Goal: Task Accomplishment & Management: Manage account settings

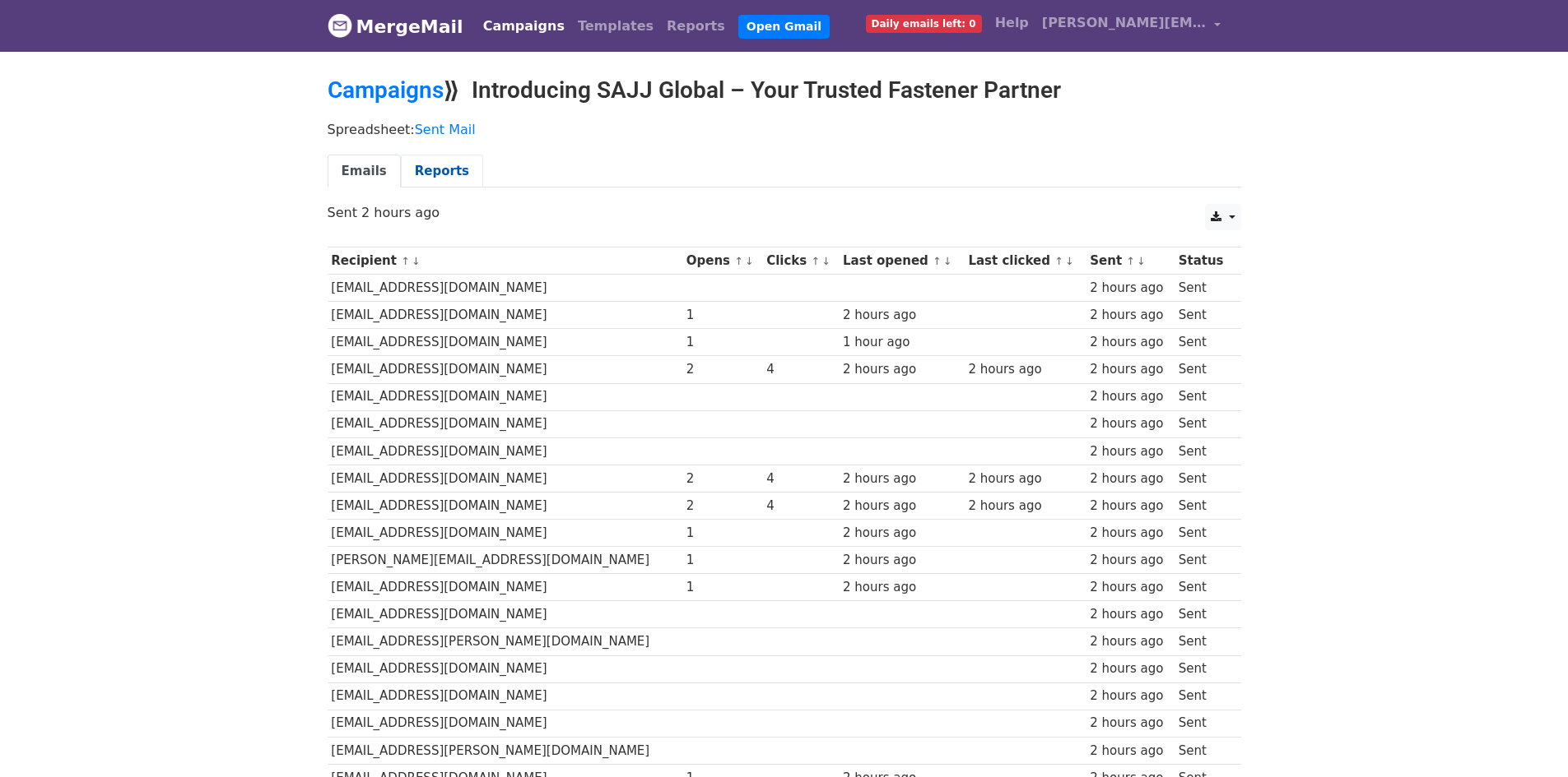
click at [407, 155] on link "Reports" at bounding box center [442, 172] width 82 height 34
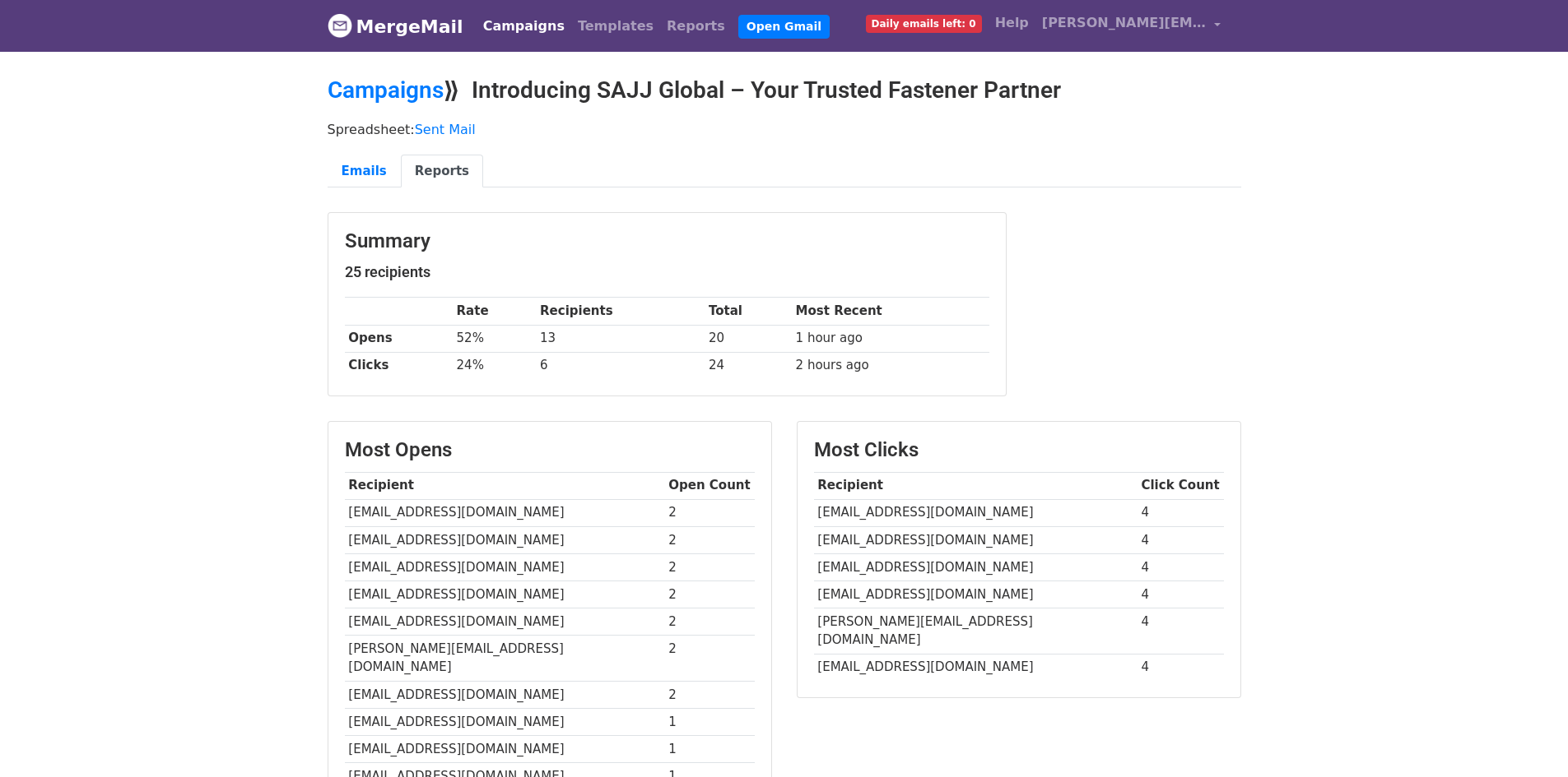
click at [432, 33] on link "MergeMail" at bounding box center [394, 26] width 135 height 35
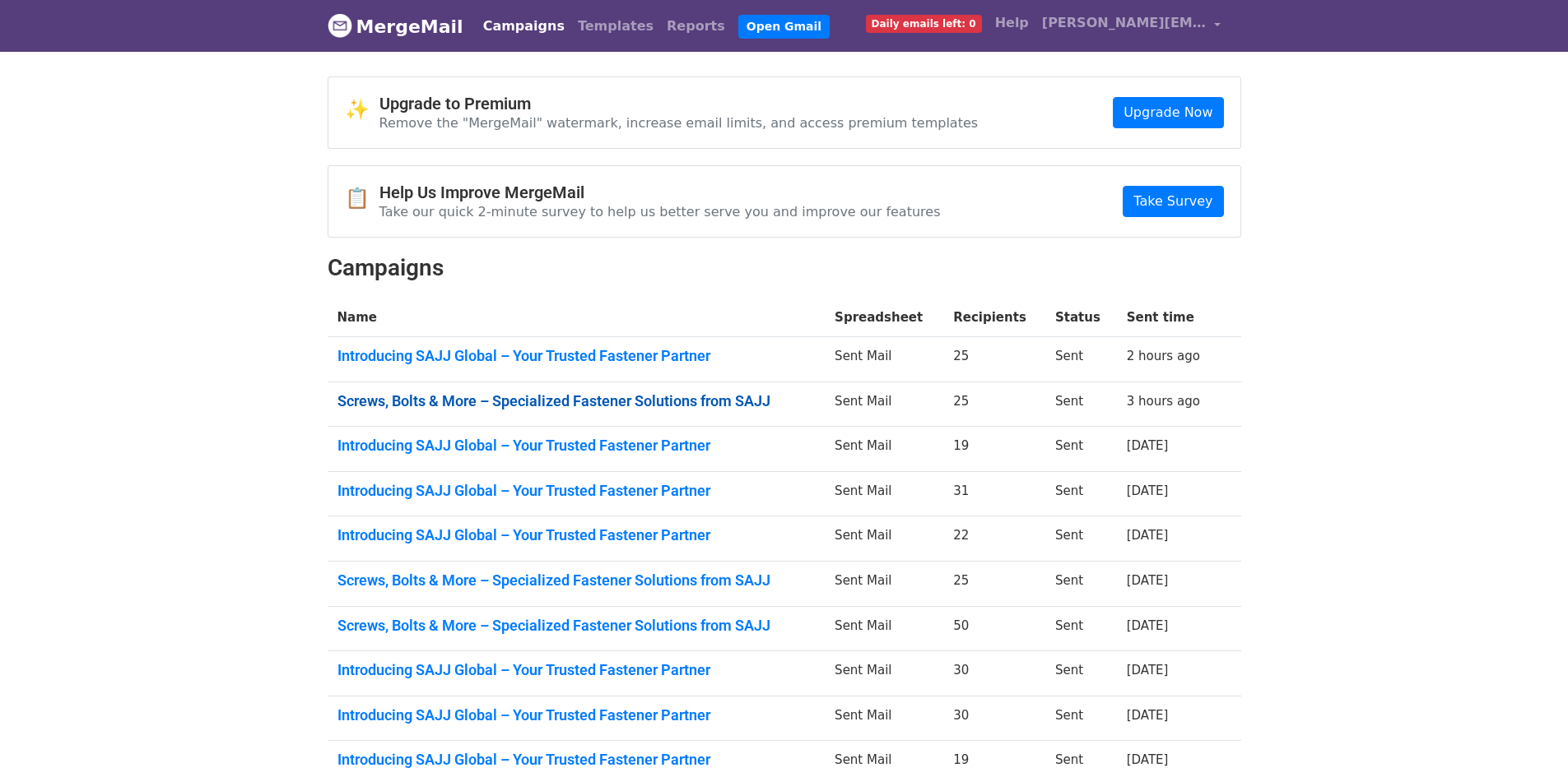
click at [636, 395] on link "Screws, Bolts & More – Specialized Fastener Solutions from SAJJ" at bounding box center [577, 401] width 478 height 18
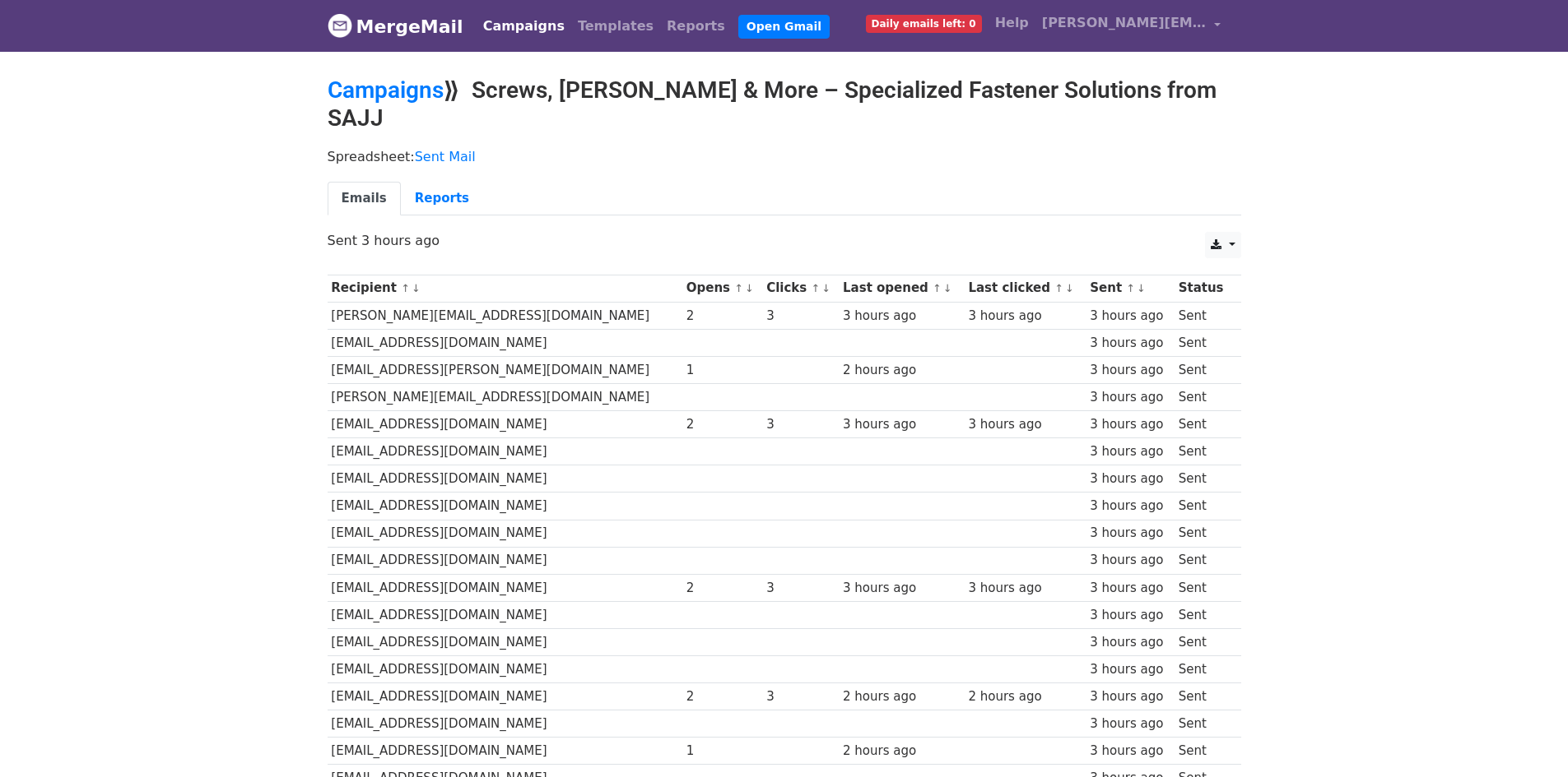
click at [360, 35] on link "MergeMail" at bounding box center [394, 26] width 135 height 35
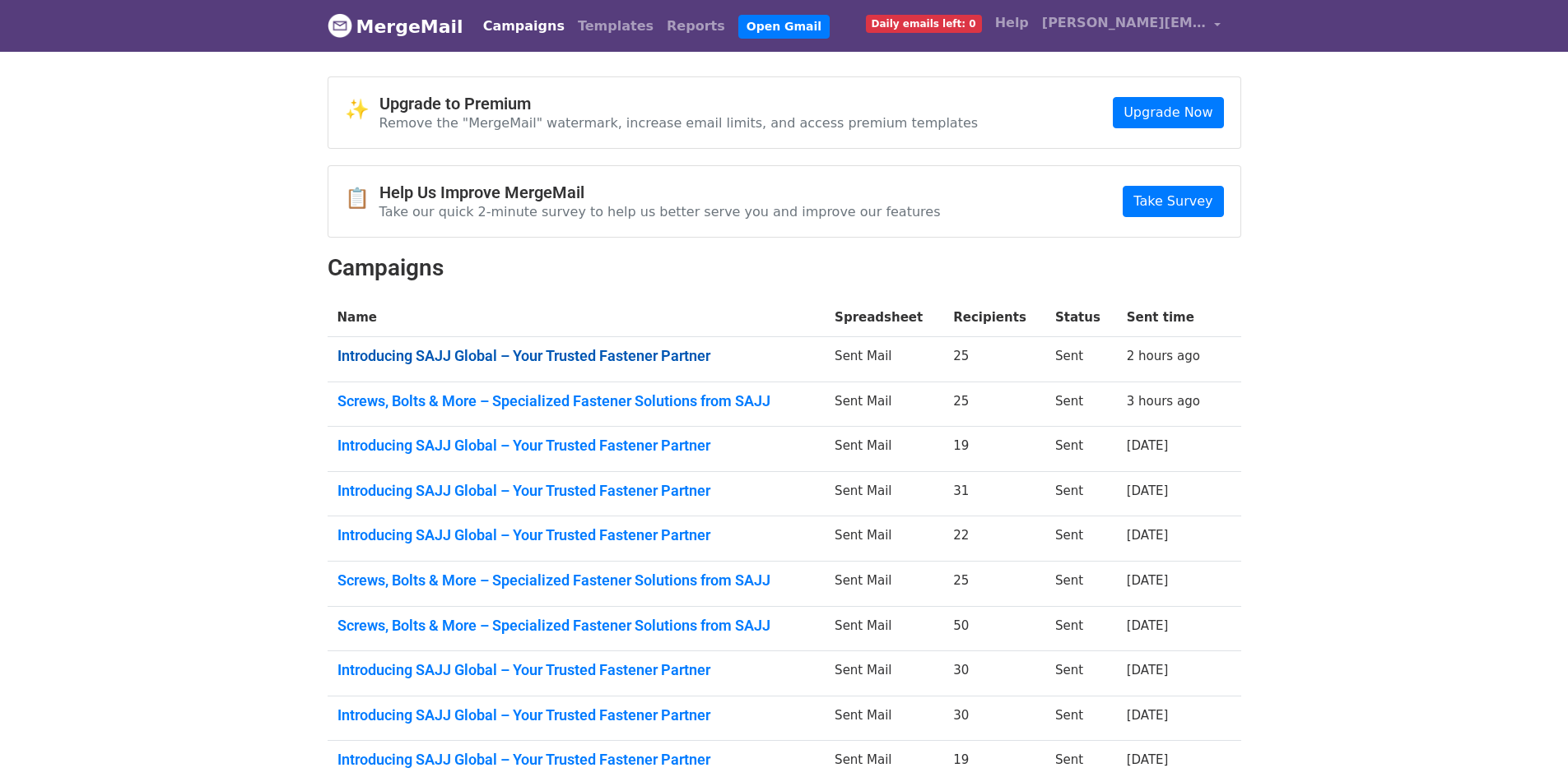
click at [688, 348] on link "Introducing SAJJ Global – Your Trusted Fastener Partner" at bounding box center [577, 356] width 478 height 18
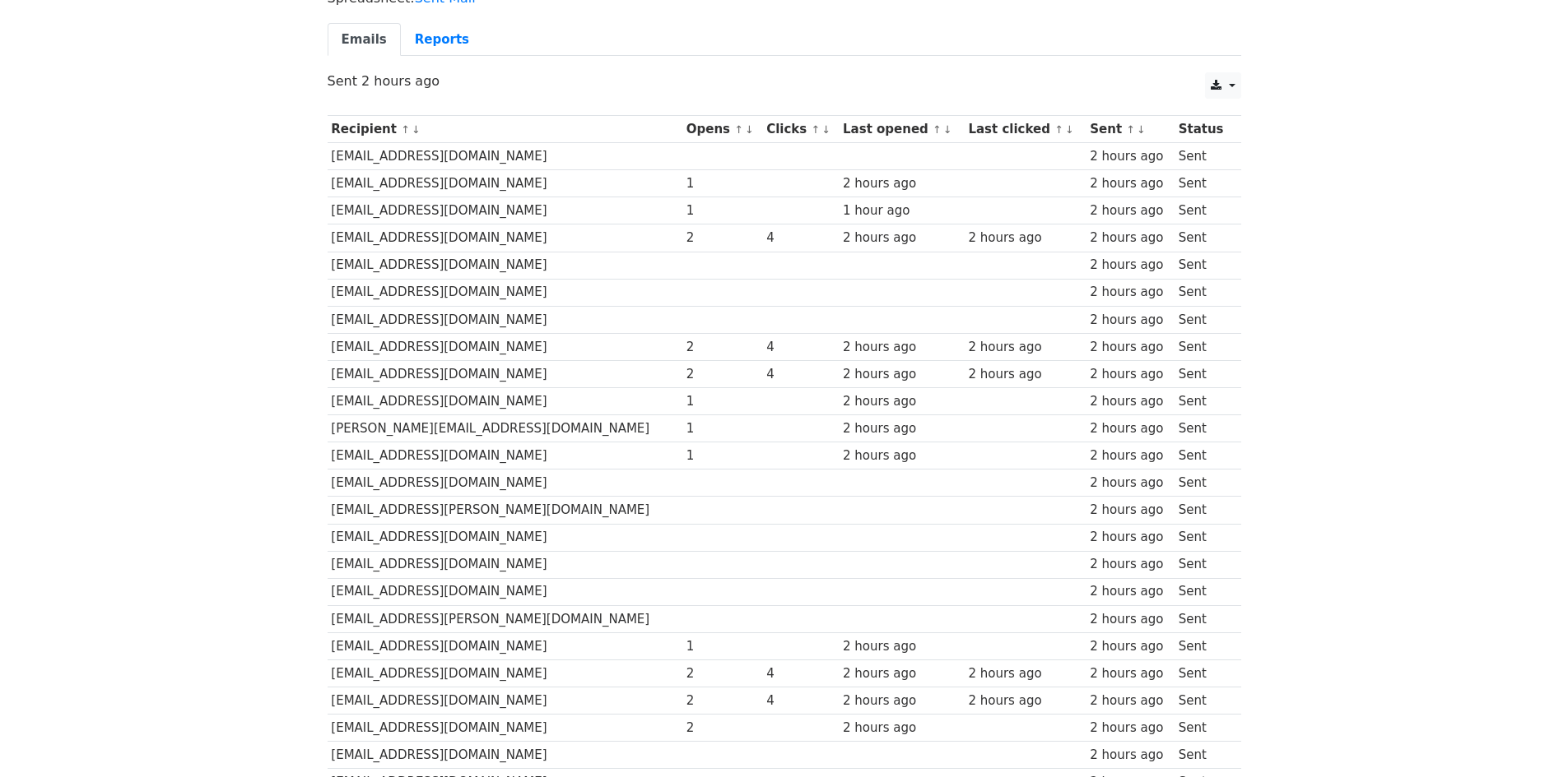
scroll to position [164, 0]
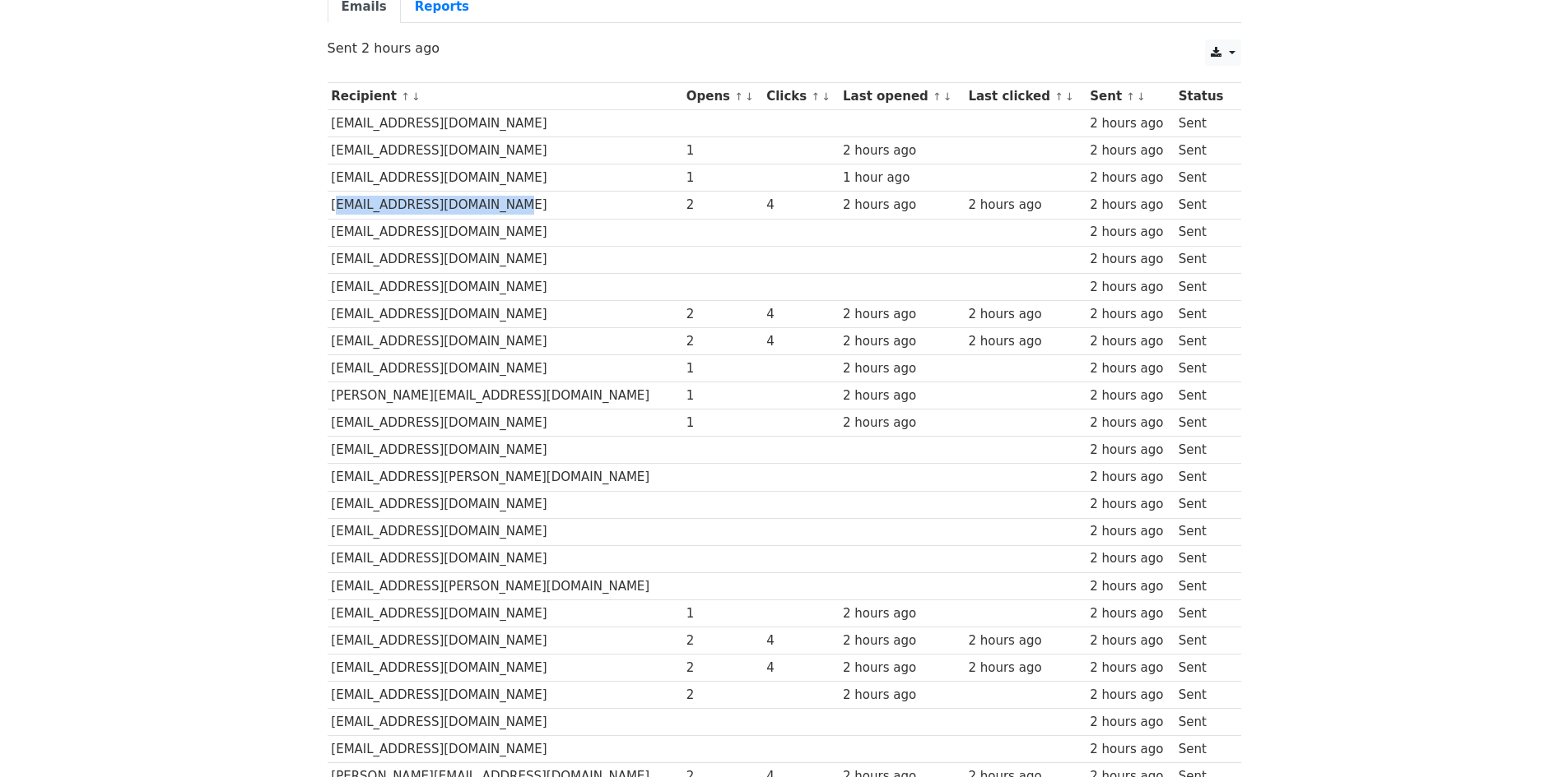
drag, startPoint x: 333, startPoint y: 209, endPoint x: 510, endPoint y: 204, distance: 177.1
click at [510, 204] on td "anfragen@weikmann-gmbh.de" at bounding box center [505, 205] width 355 height 27
click at [507, 242] on td "info@mkfservices.eu" at bounding box center [505, 232] width 355 height 27
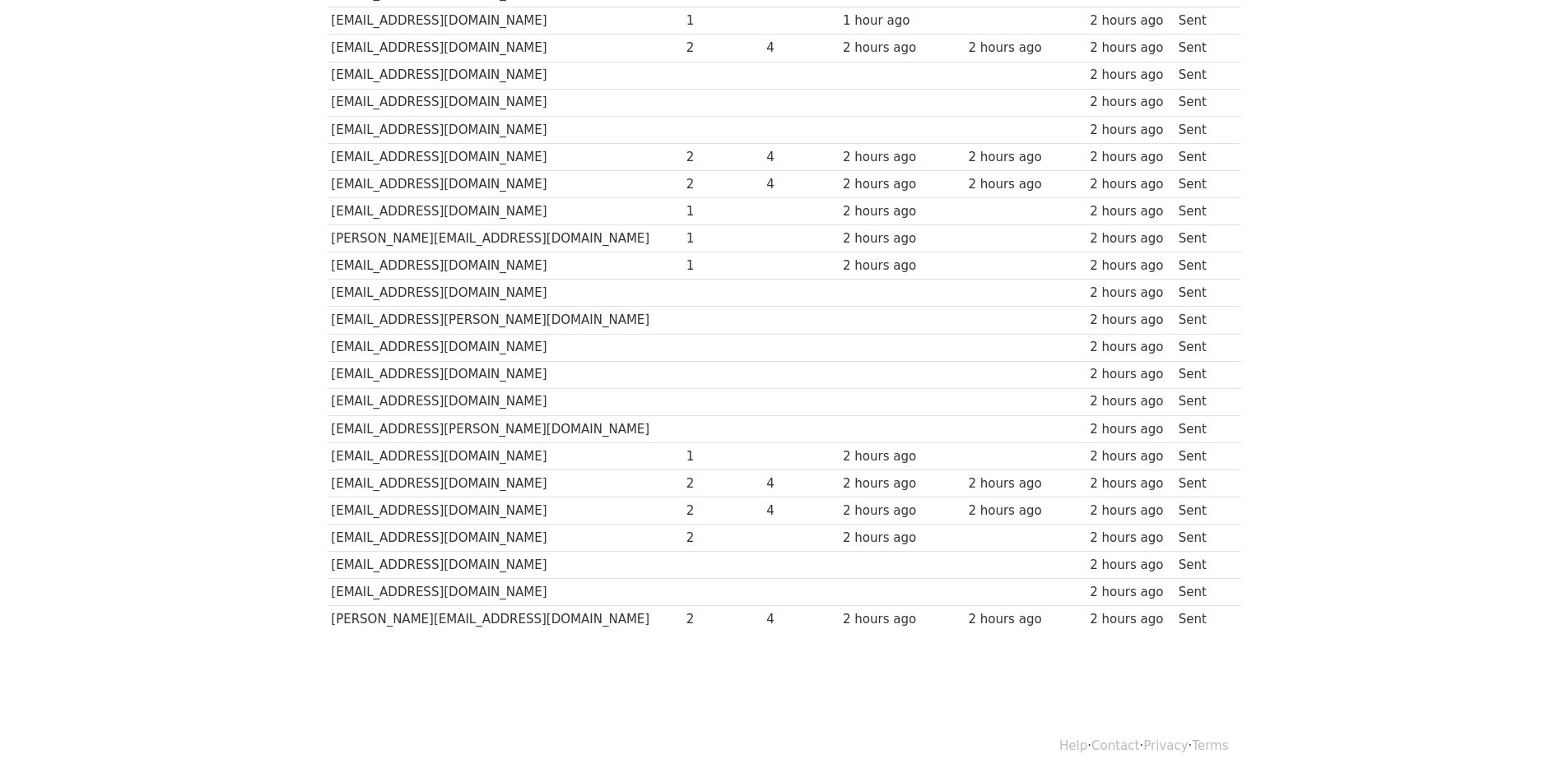
scroll to position [323, 0]
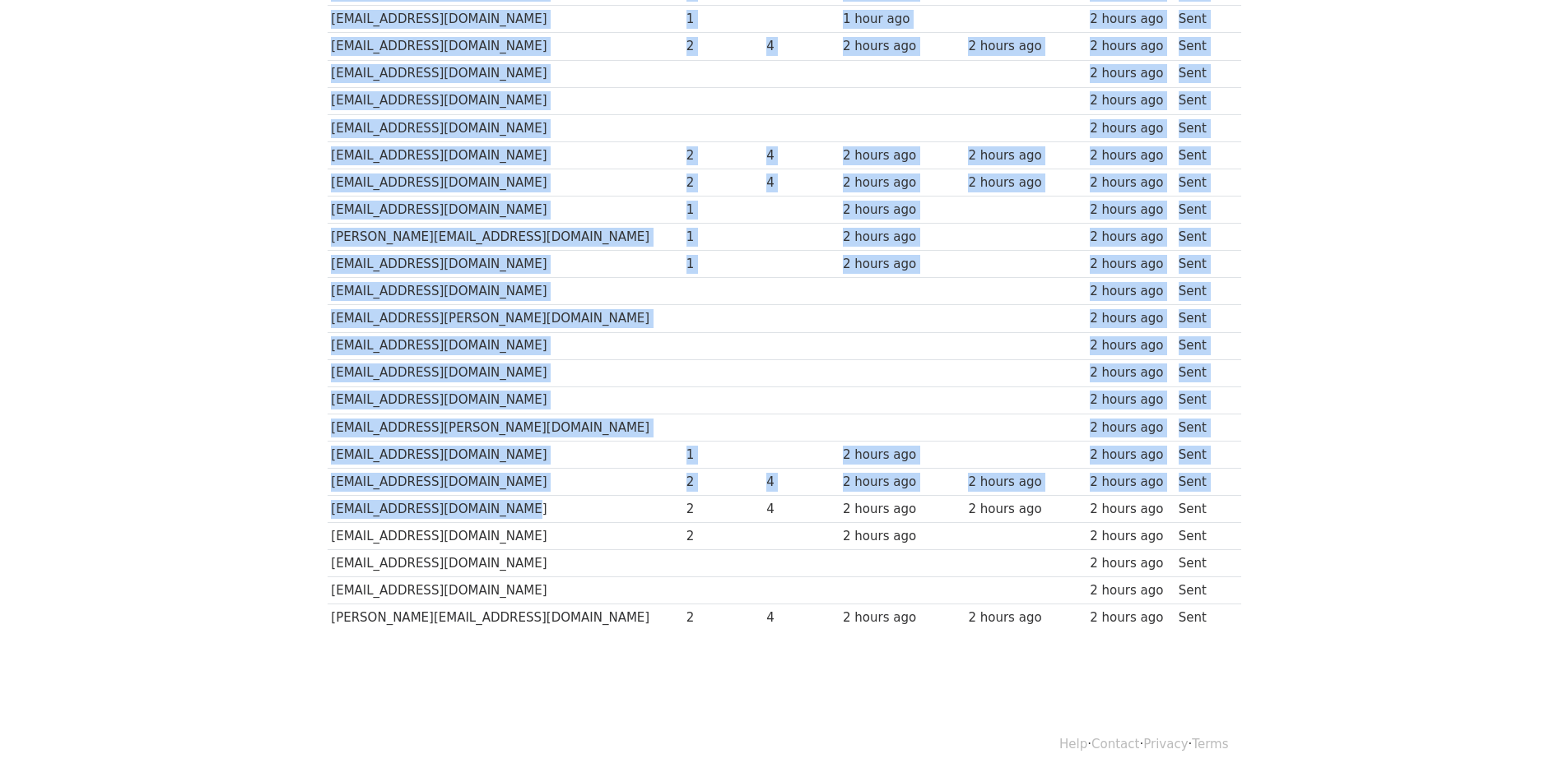
drag, startPoint x: 325, startPoint y: 506, endPoint x: 517, endPoint y: 503, distance: 192.0
click at [517, 503] on div "Recipient ↑ ↓ Opens ↑ ↓ Clicks ↑ ↓ Last opened ↑ ↓ Last clicked ↑ ↓ Sent ↑ ↓ St…" at bounding box center [784, 279] width 938 height 728
click at [517, 503] on td "pbuckley@tucksfasteners.ie" at bounding box center [505, 509] width 355 height 27
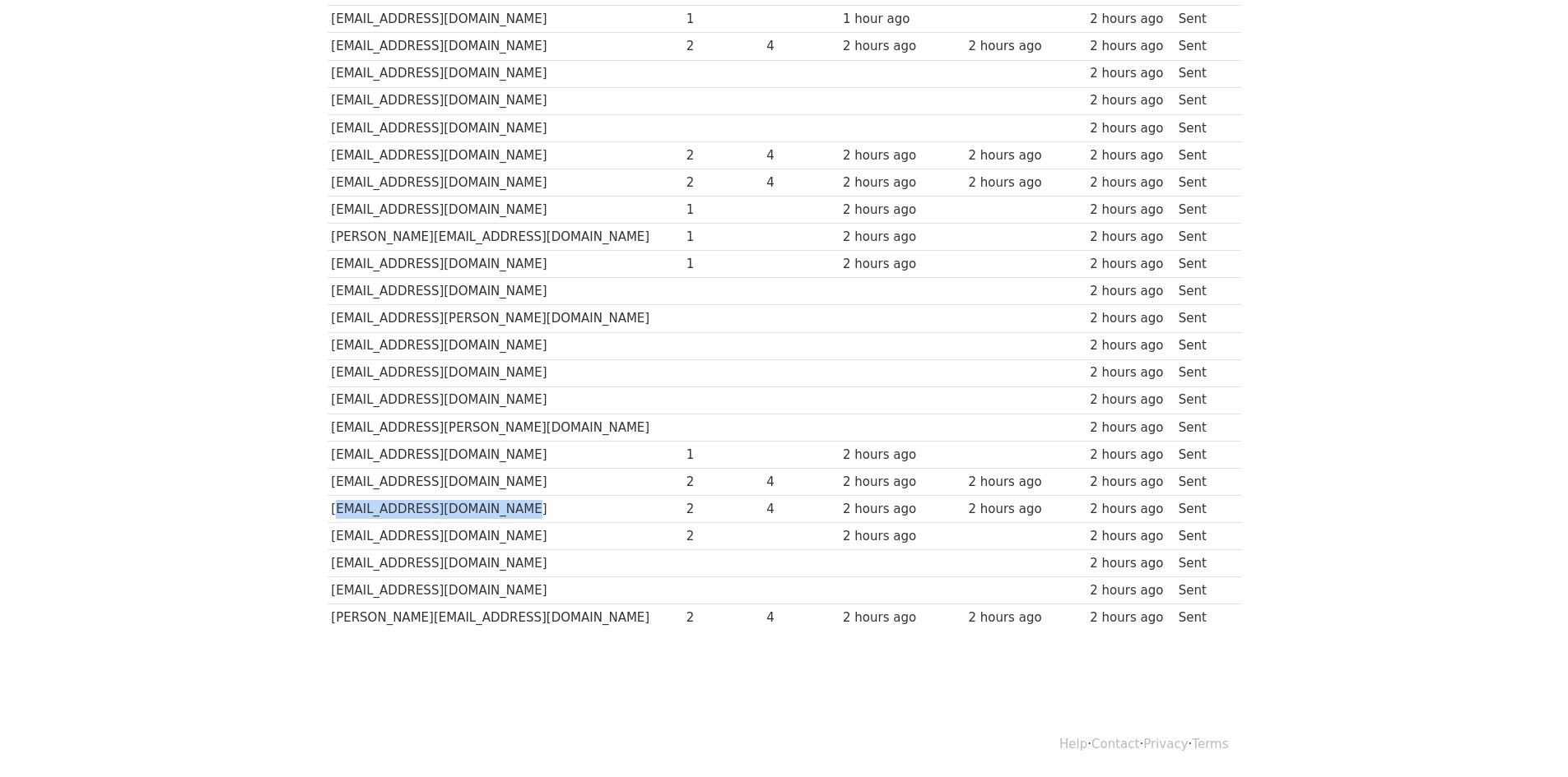
drag, startPoint x: 331, startPoint y: 513, endPoint x: 502, endPoint y: 506, distance: 171.1
click at [502, 506] on td "pbuckley@tucksfasteners.ie" at bounding box center [505, 509] width 355 height 27
drag, startPoint x: 334, startPoint y: 615, endPoint x: 447, endPoint y: 616, distance: 113.0
click at [447, 616] on td "sean@acornic.co.uk" at bounding box center [505, 617] width 355 height 27
